Goal: Task Accomplishment & Management: Use online tool/utility

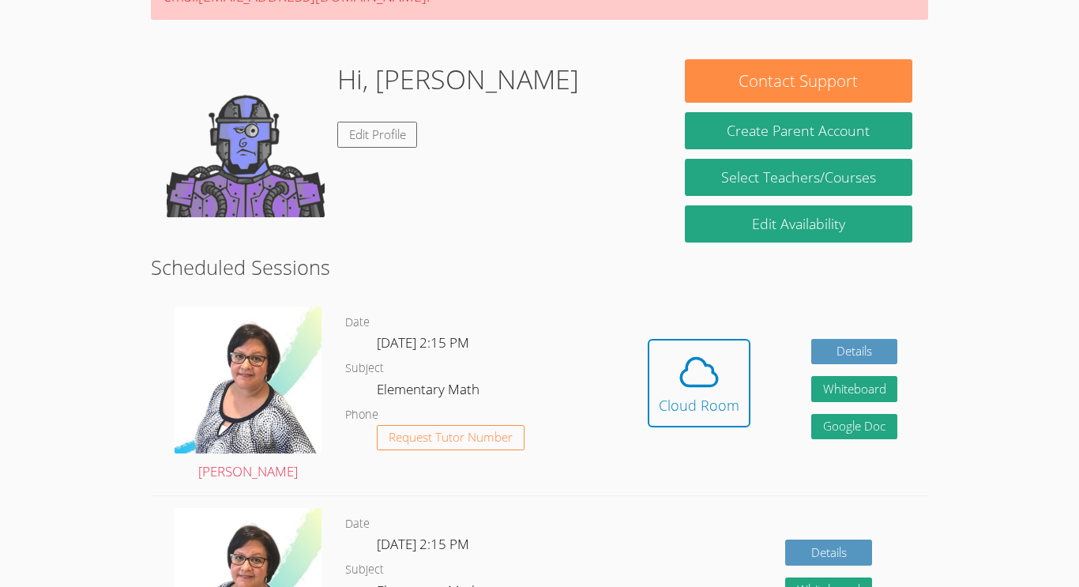
scroll to position [200, 0]
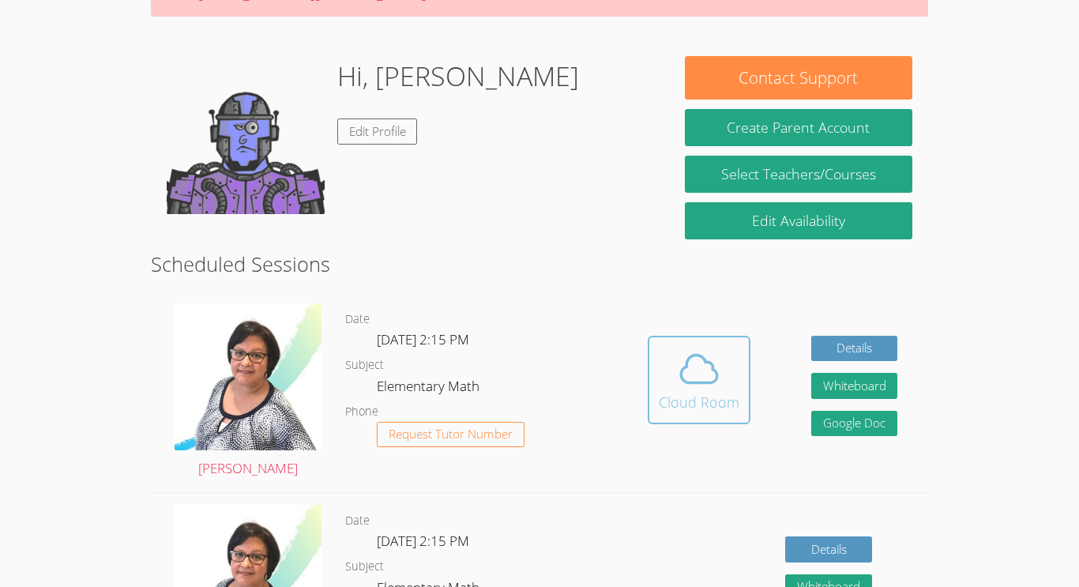
click at [709, 405] on div "Cloud Room" at bounding box center [698, 402] width 81 height 22
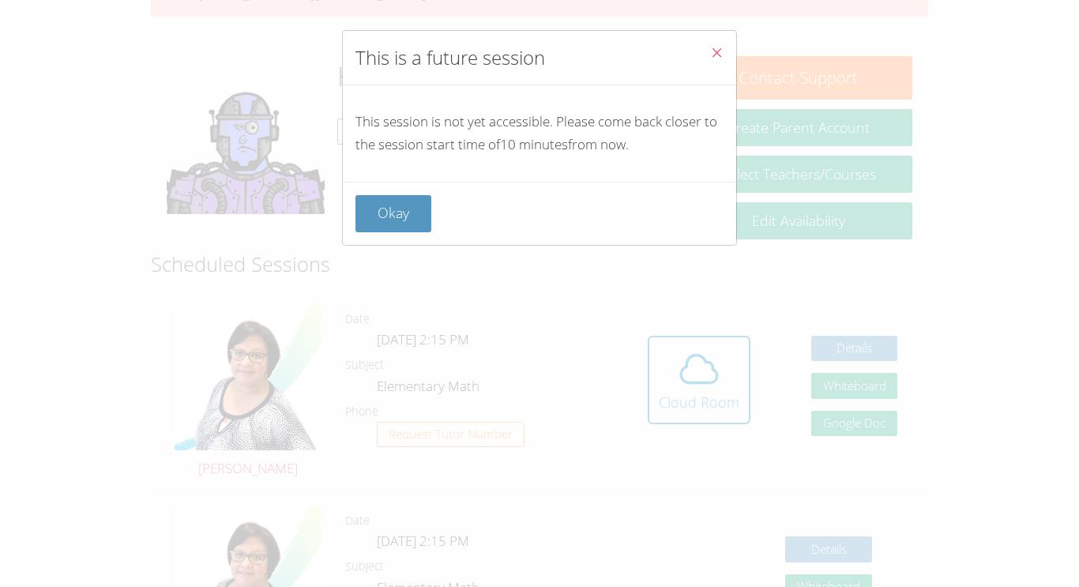
click at [722, 56] on icon "Close" at bounding box center [716, 52] width 13 height 13
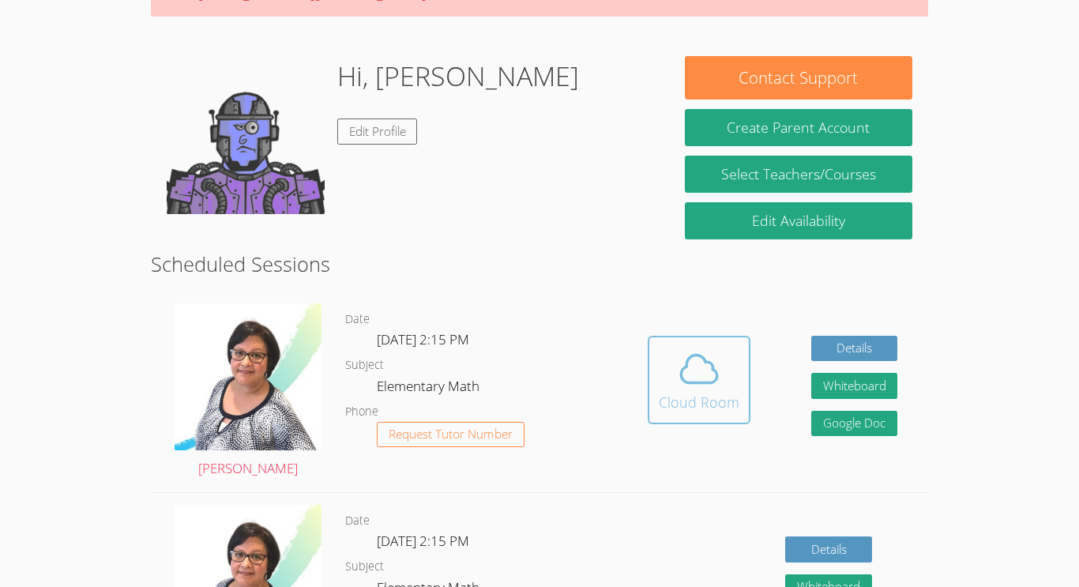
click at [684, 394] on div "Cloud Room" at bounding box center [698, 402] width 81 height 22
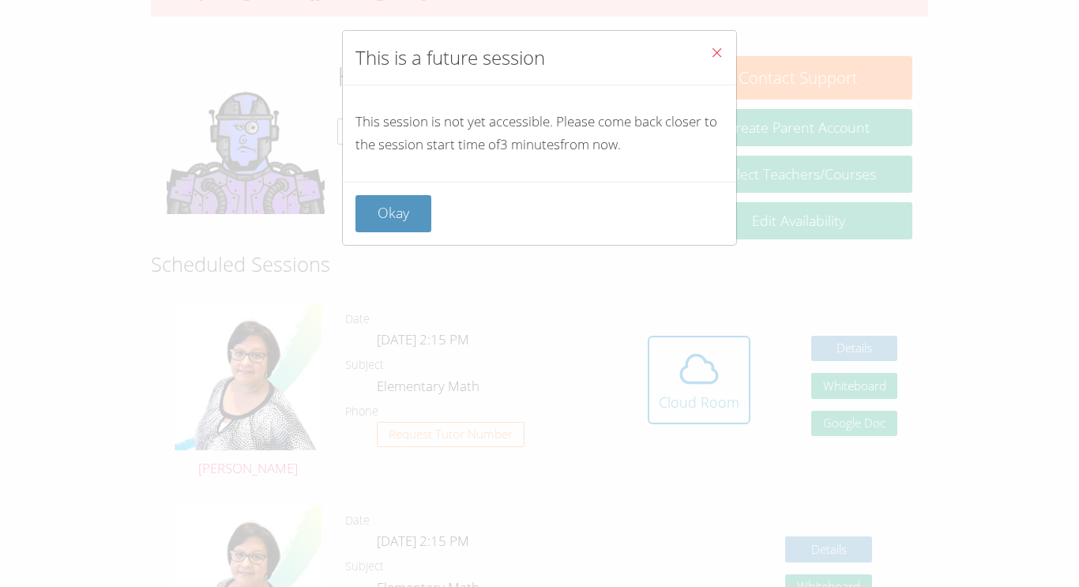
click at [718, 46] on icon "Close" at bounding box center [716, 52] width 13 height 13
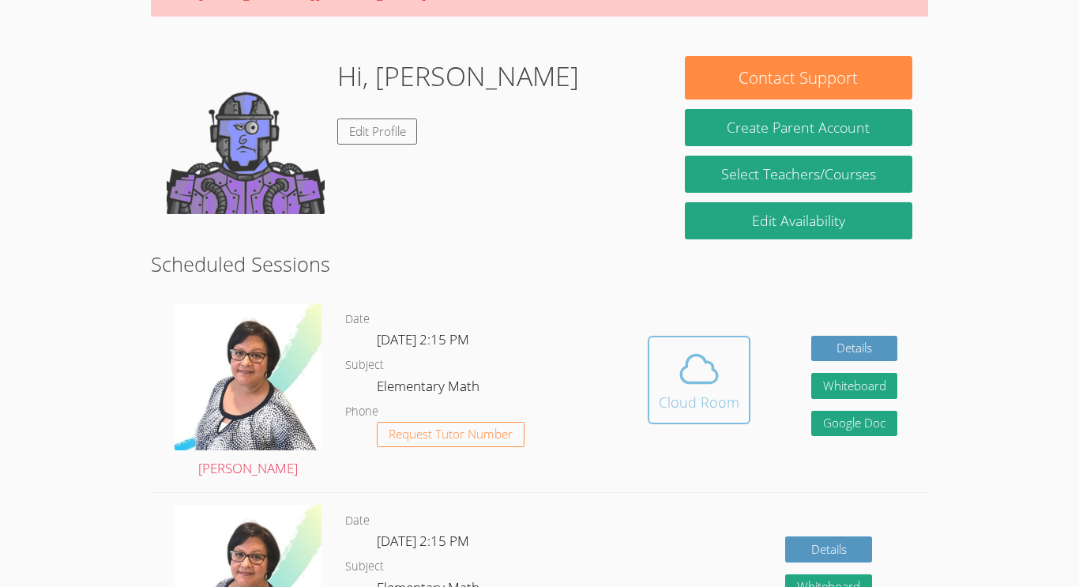
click at [683, 373] on icon at bounding box center [699, 369] width 44 height 44
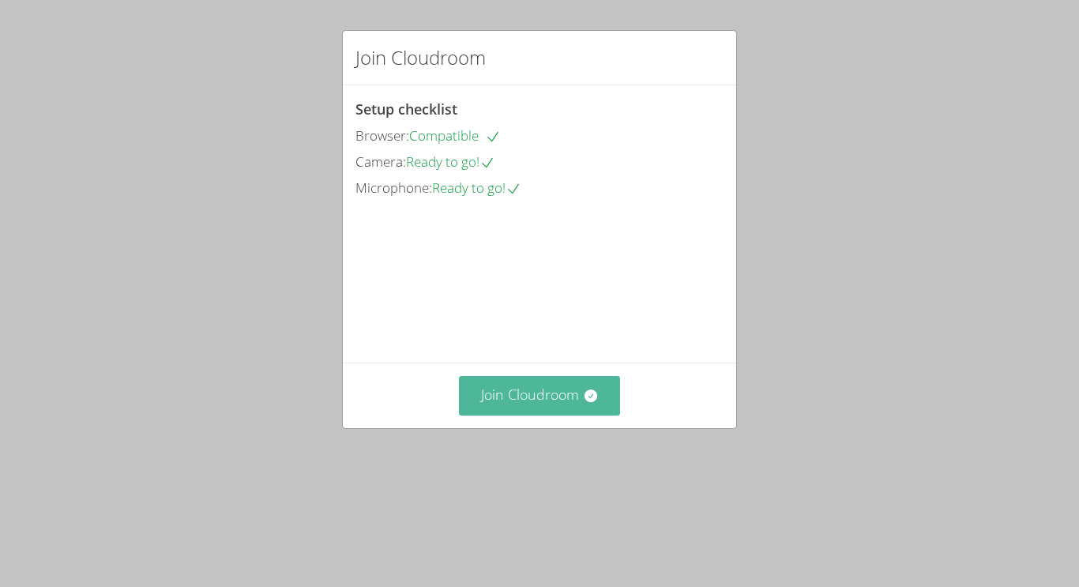
click at [560, 415] on button "Join Cloudroom" at bounding box center [540, 395] width 162 height 39
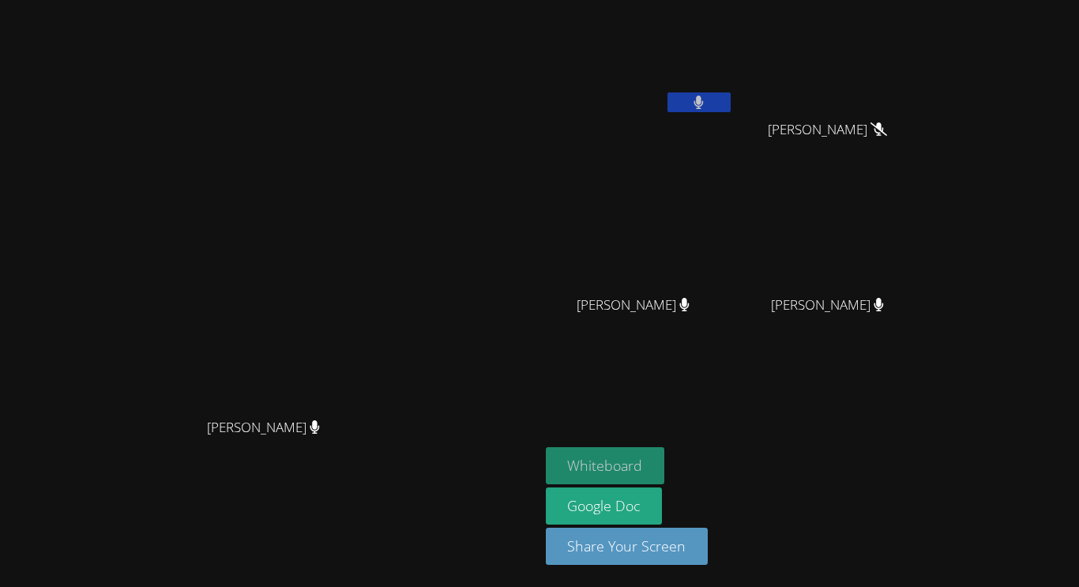
click at [665, 454] on button "Whiteboard" at bounding box center [605, 465] width 119 height 37
click at [707, 103] on icon at bounding box center [698, 102] width 17 height 13
click at [730, 103] on button at bounding box center [698, 102] width 63 height 20
